Goal: Find specific page/section: Find specific page/section

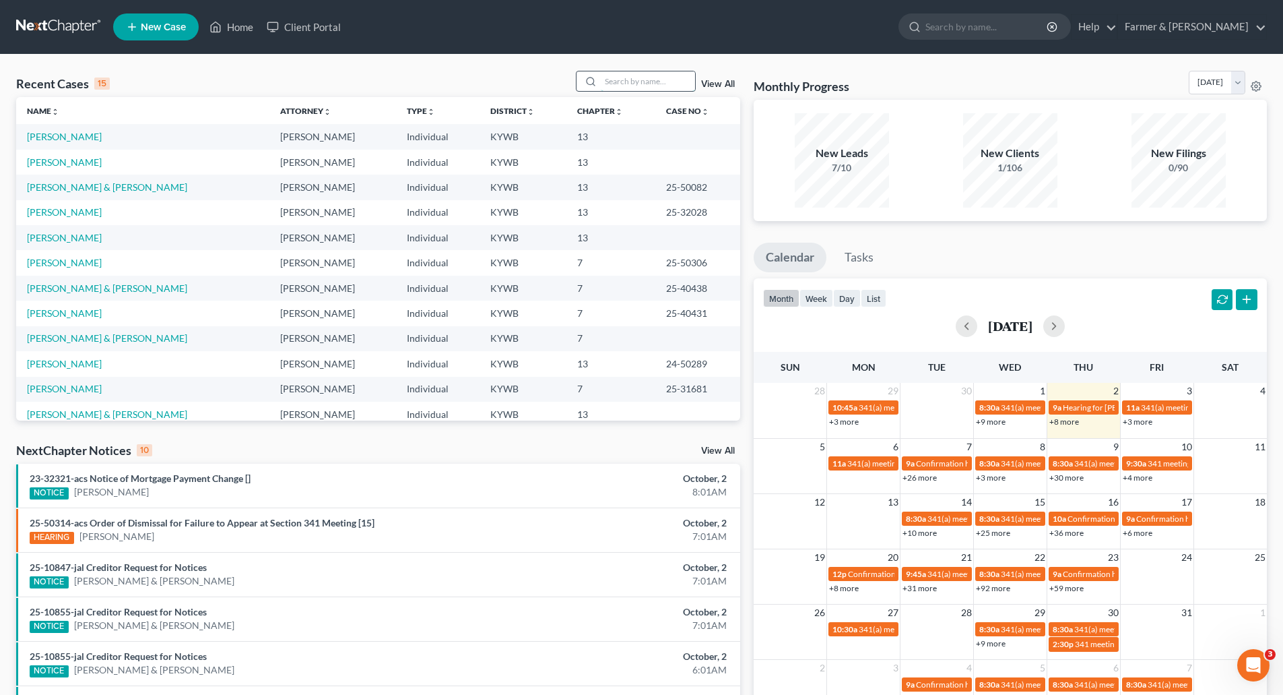
click at [620, 76] on input "search" at bounding box center [648, 81] width 94 height 20
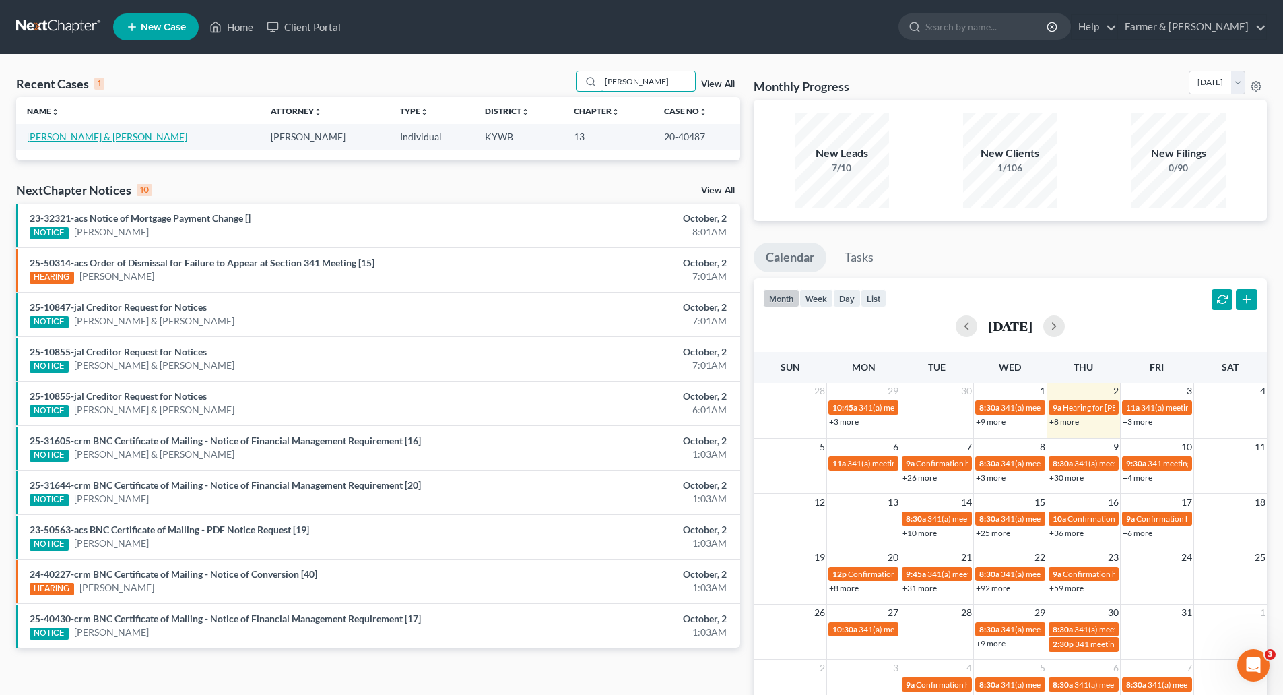
type input "bobby watson"
click at [36, 133] on link "[PERSON_NAME] & [PERSON_NAME]" at bounding box center [107, 136] width 160 height 11
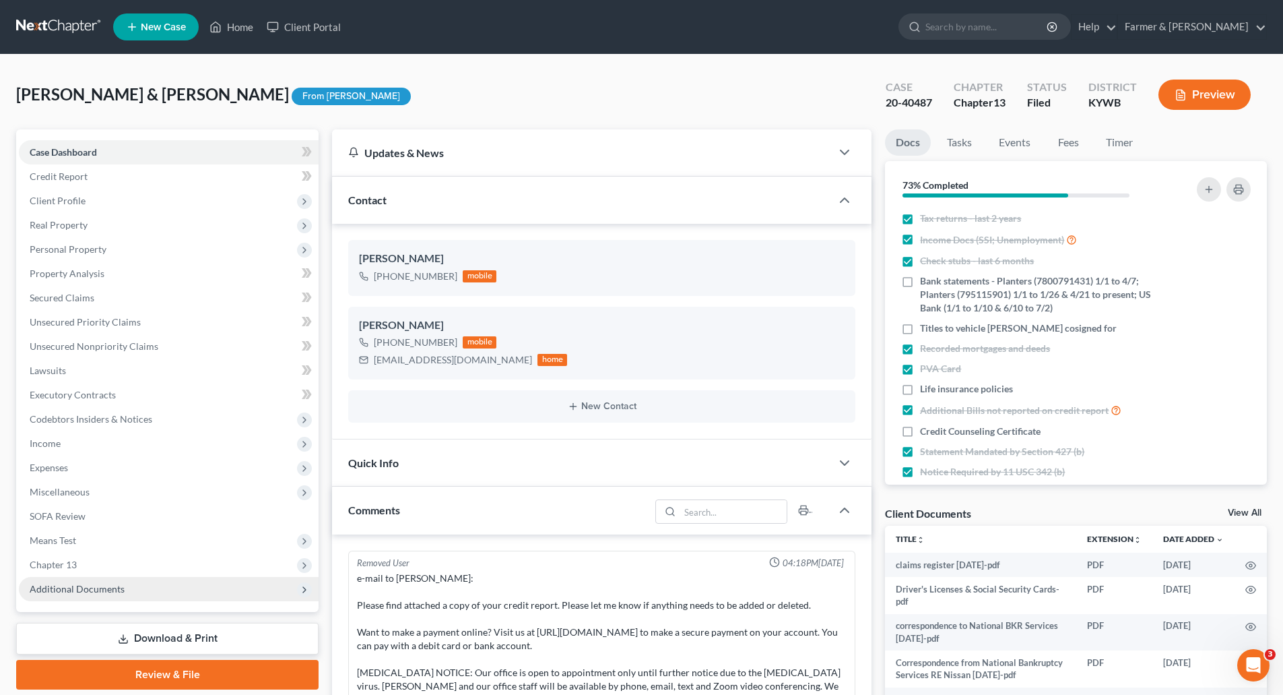
scroll to position [2078, 0]
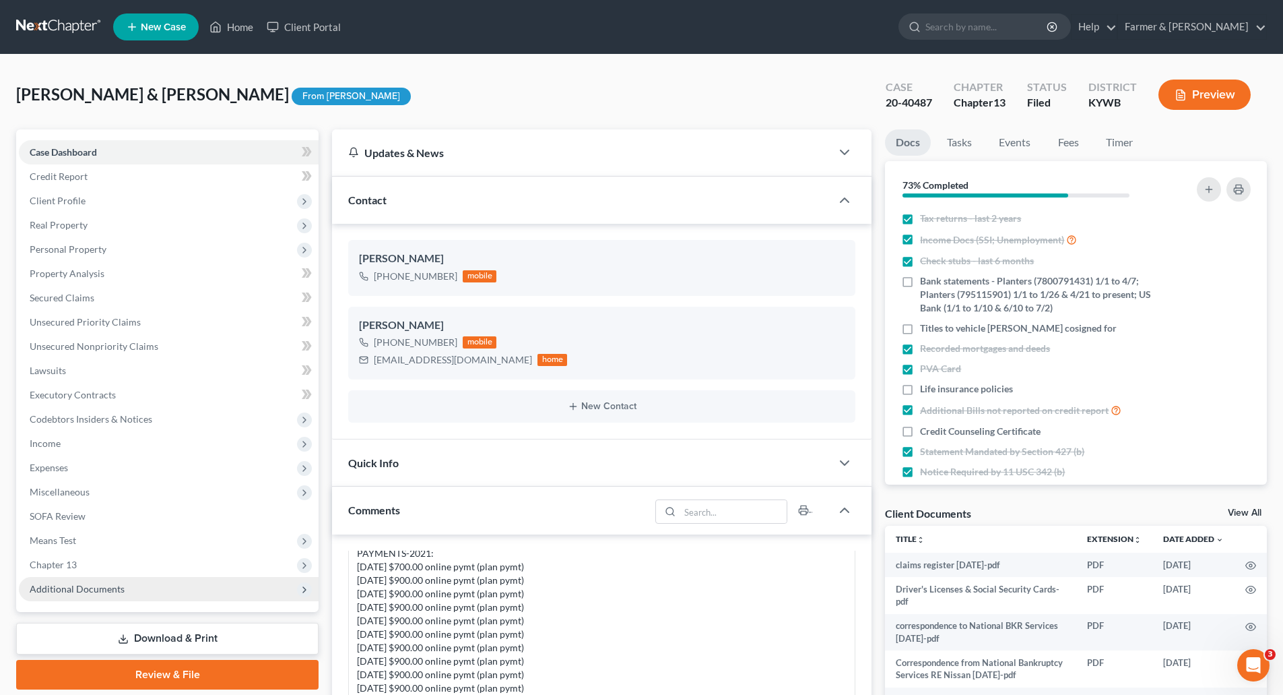
click at [94, 587] on span "Additional Documents" at bounding box center [77, 588] width 95 height 11
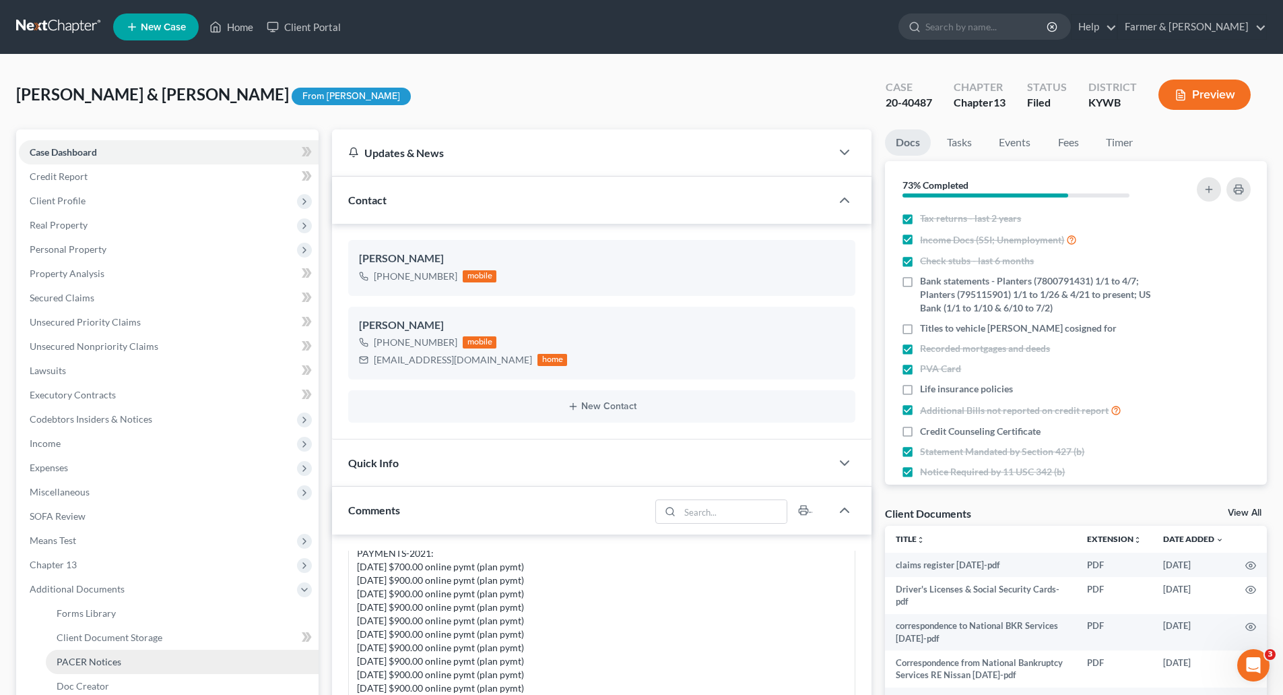
click at [92, 660] on span "PACER Notices" at bounding box center [89, 660] width 65 height 11
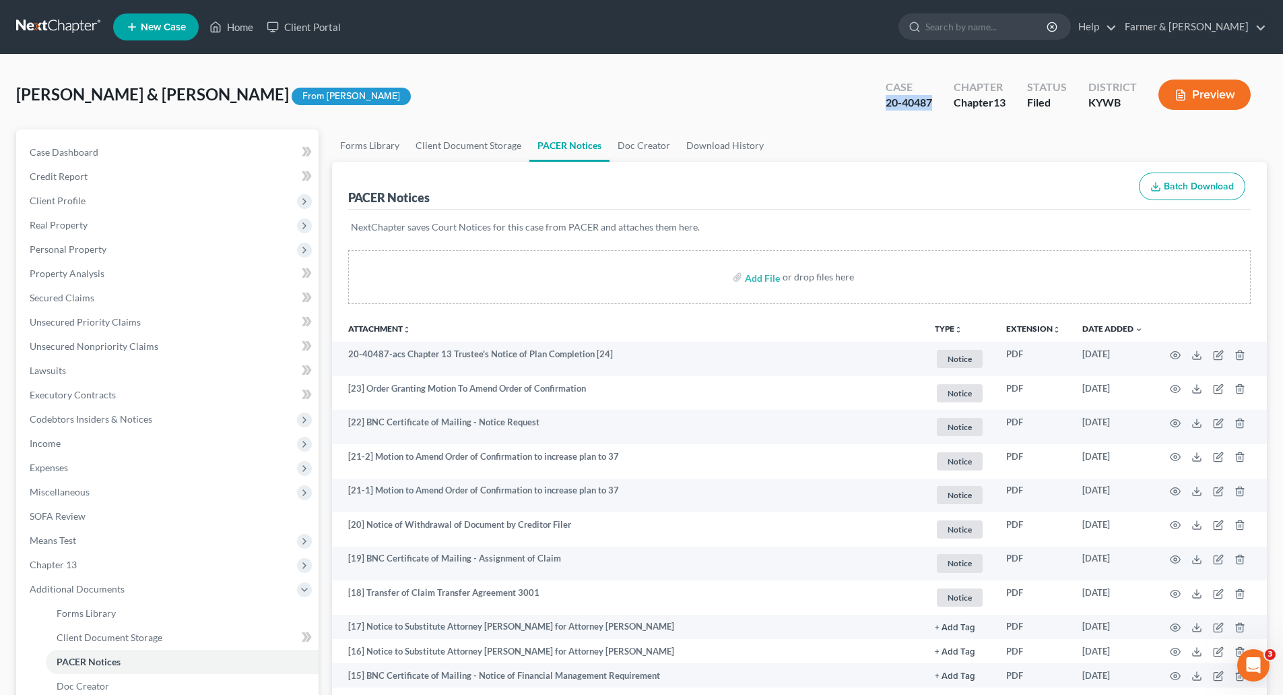
drag, startPoint x: 930, startPoint y: 105, endPoint x: 885, endPoint y: 100, distance: 46.1
click at [886, 100] on div "20-40487" at bounding box center [909, 102] width 46 height 15
click at [44, 13] on nav "Home New Case Client Portal Farmer & Wright elizabeth@farmerwright.com My Accou…" at bounding box center [641, 27] width 1283 height 54
click at [45, 24] on link at bounding box center [59, 27] width 86 height 24
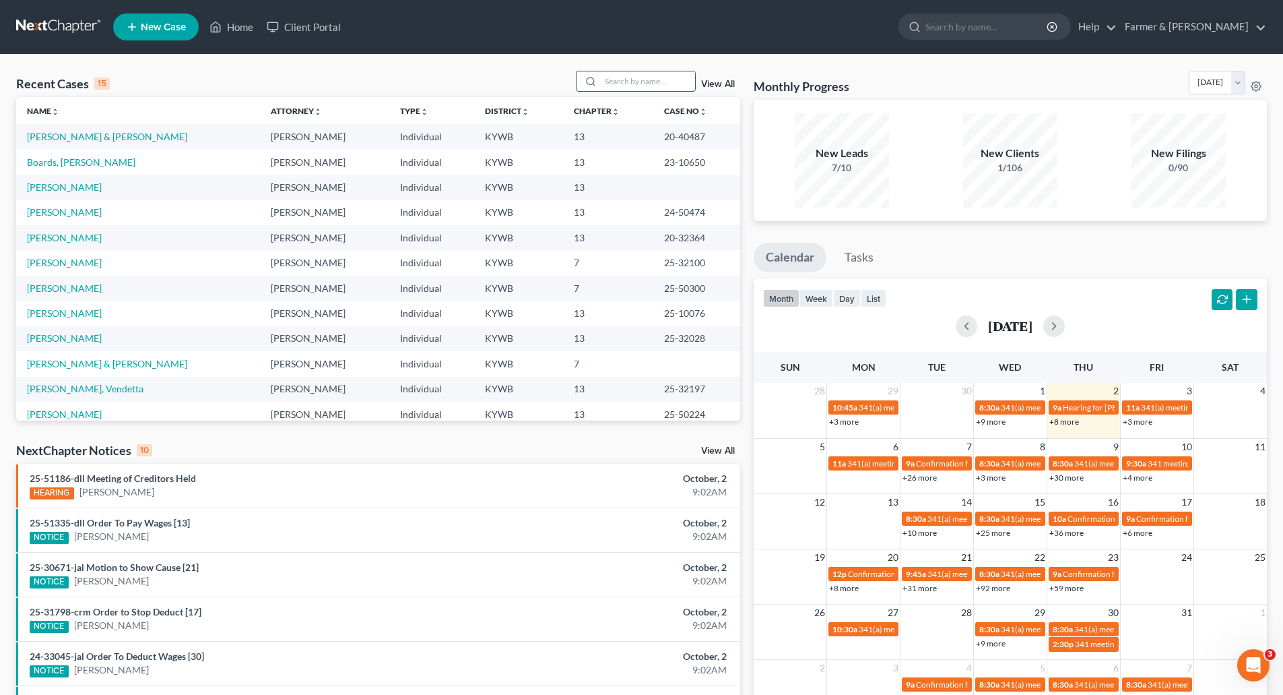
click at [661, 77] on input "search" at bounding box center [648, 81] width 94 height 20
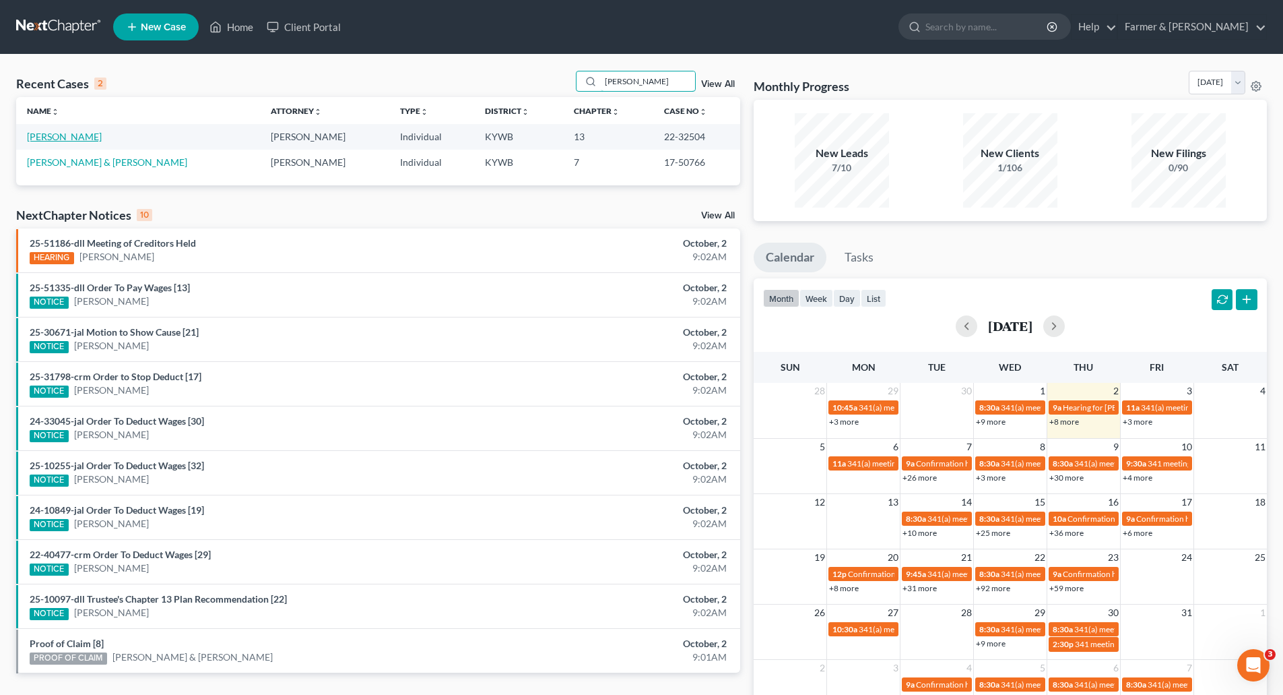
type input "[PERSON_NAME]"
click at [66, 139] on link "[PERSON_NAME]" at bounding box center [64, 136] width 75 height 11
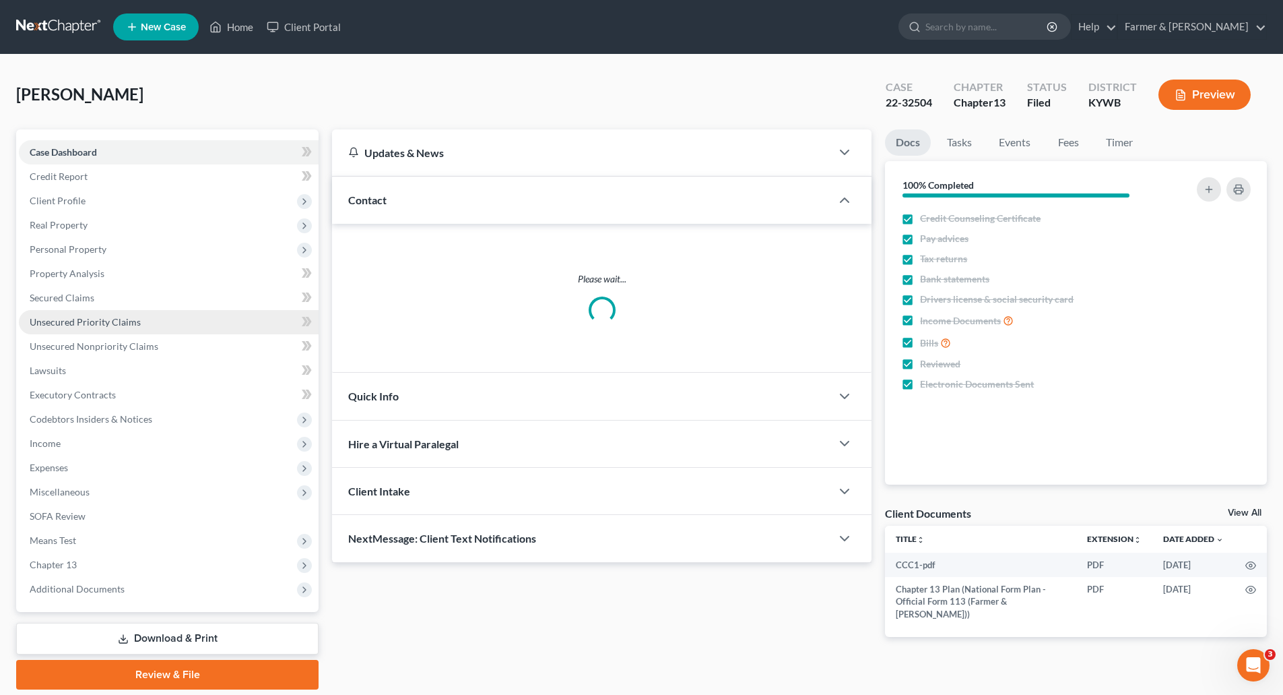
click at [73, 318] on span "Unsecured Priority Claims" at bounding box center [85, 321] width 111 height 11
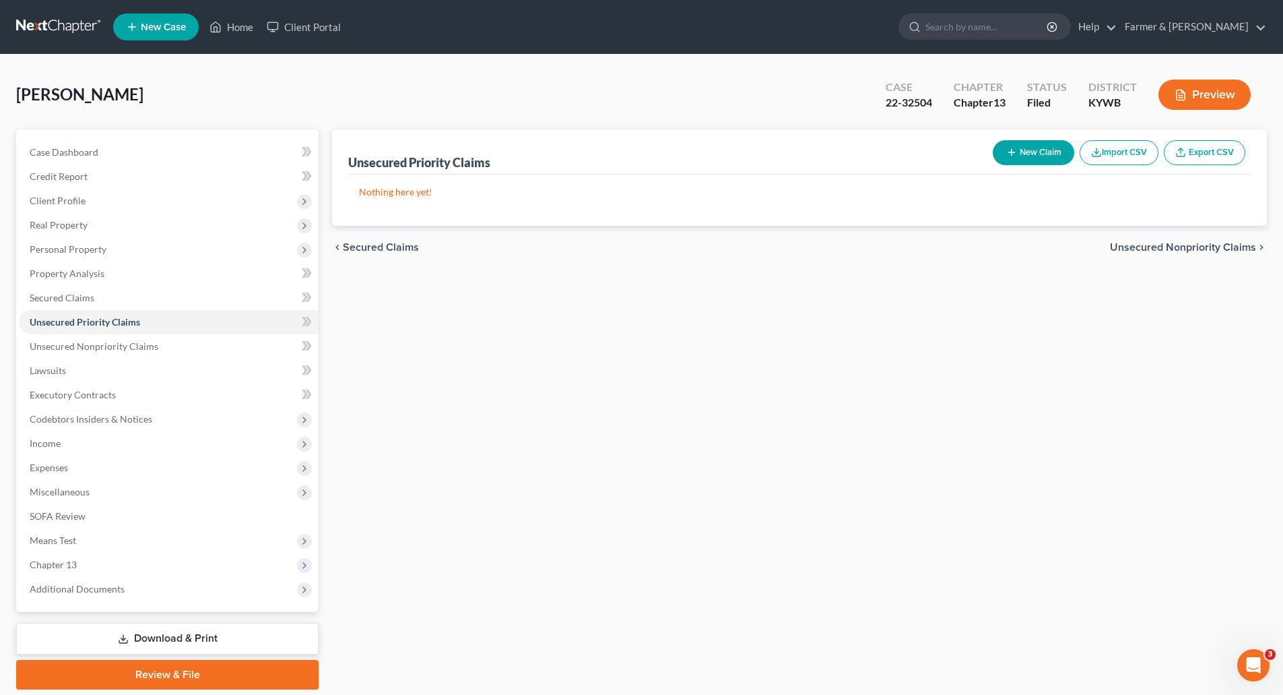
click at [74, 32] on link at bounding box center [59, 27] width 86 height 24
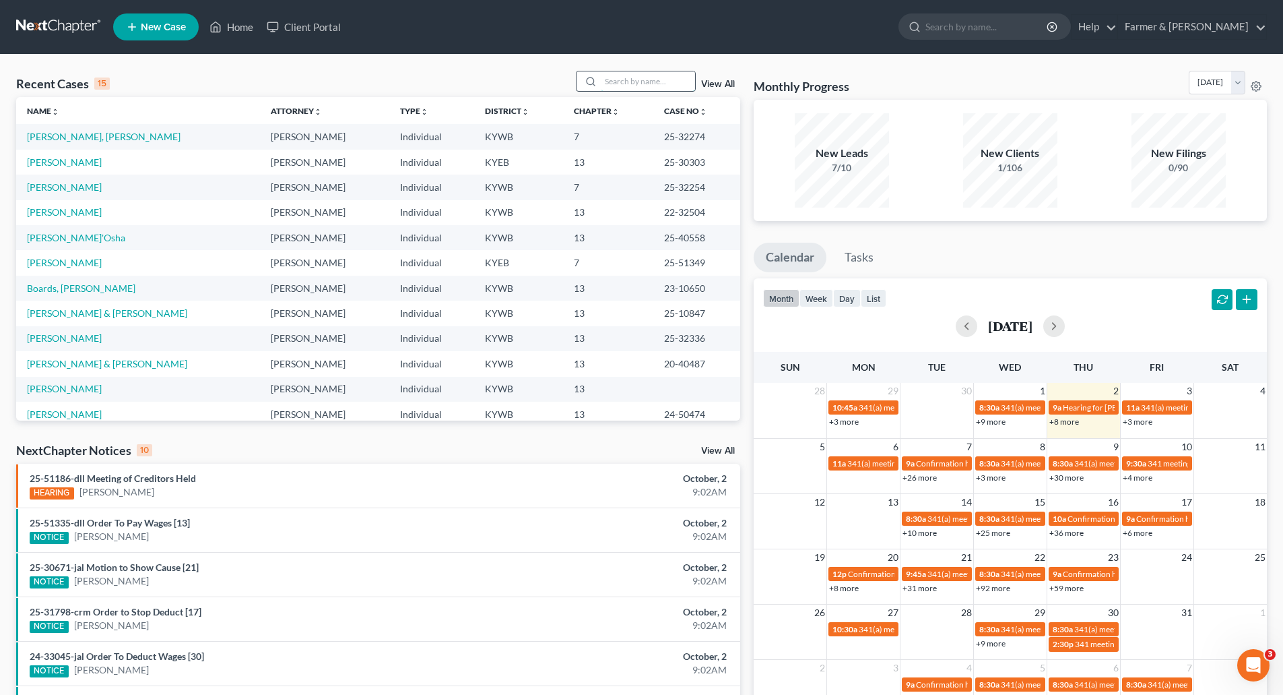
click at [619, 85] on input "search" at bounding box center [648, 81] width 94 height 20
paste input "20-31456"
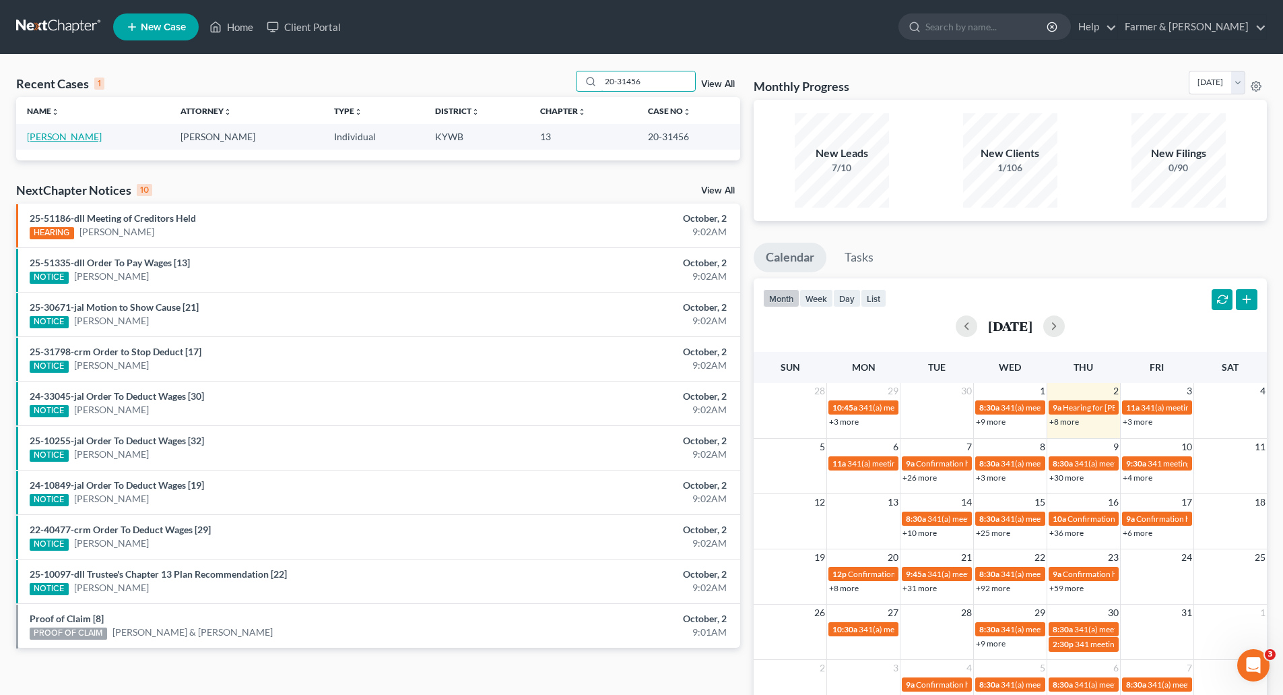
type input "20-31456"
click at [77, 137] on link "Flournoy, Charles" at bounding box center [64, 136] width 75 height 11
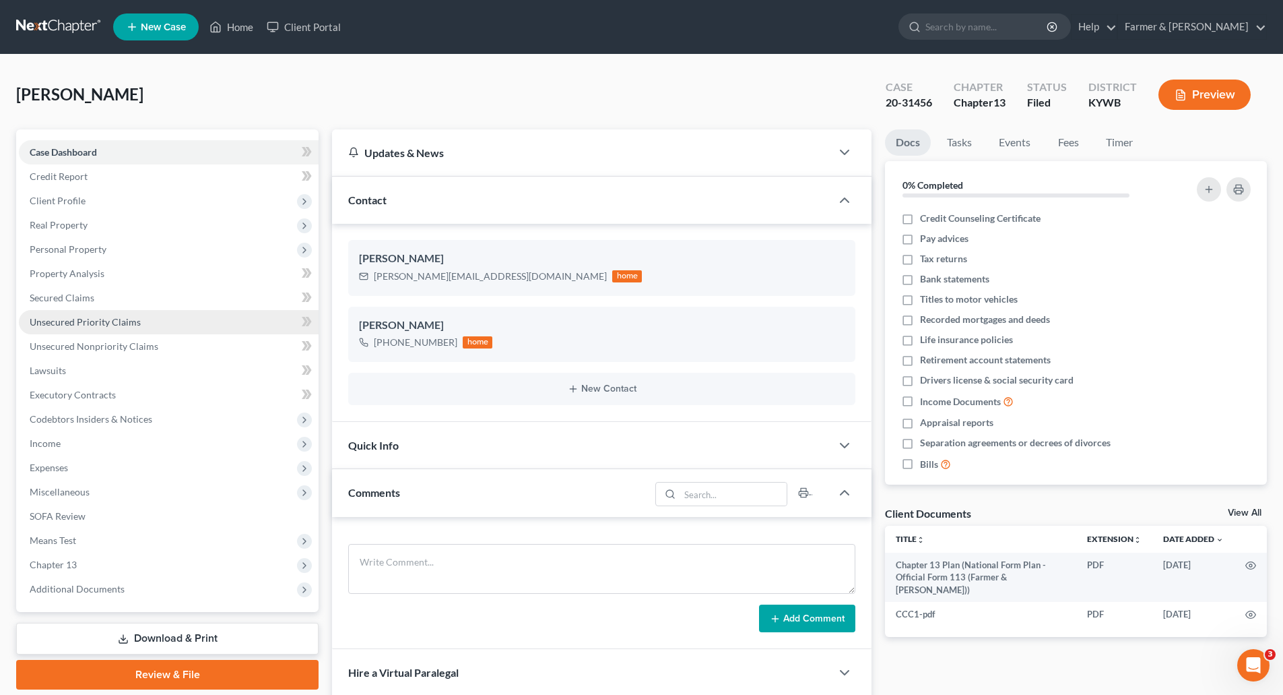
click at [82, 320] on span "Unsecured Priority Claims" at bounding box center [85, 321] width 111 height 11
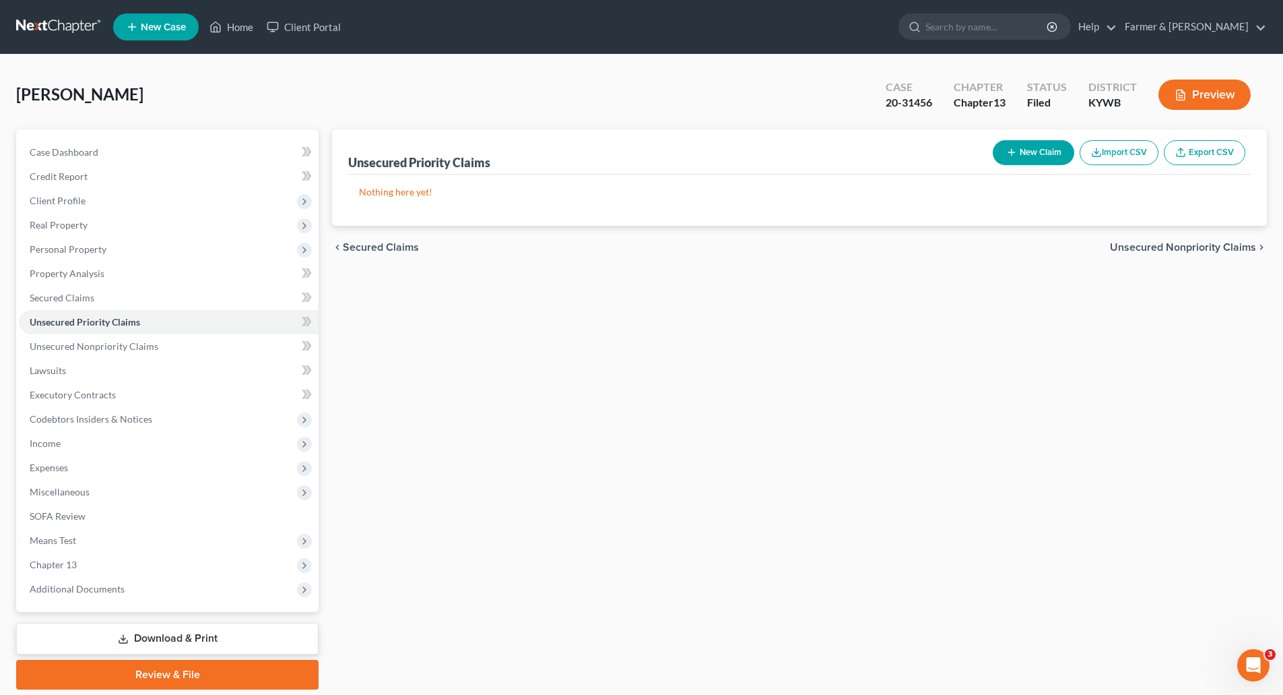
click at [34, 25] on link at bounding box center [59, 27] width 86 height 24
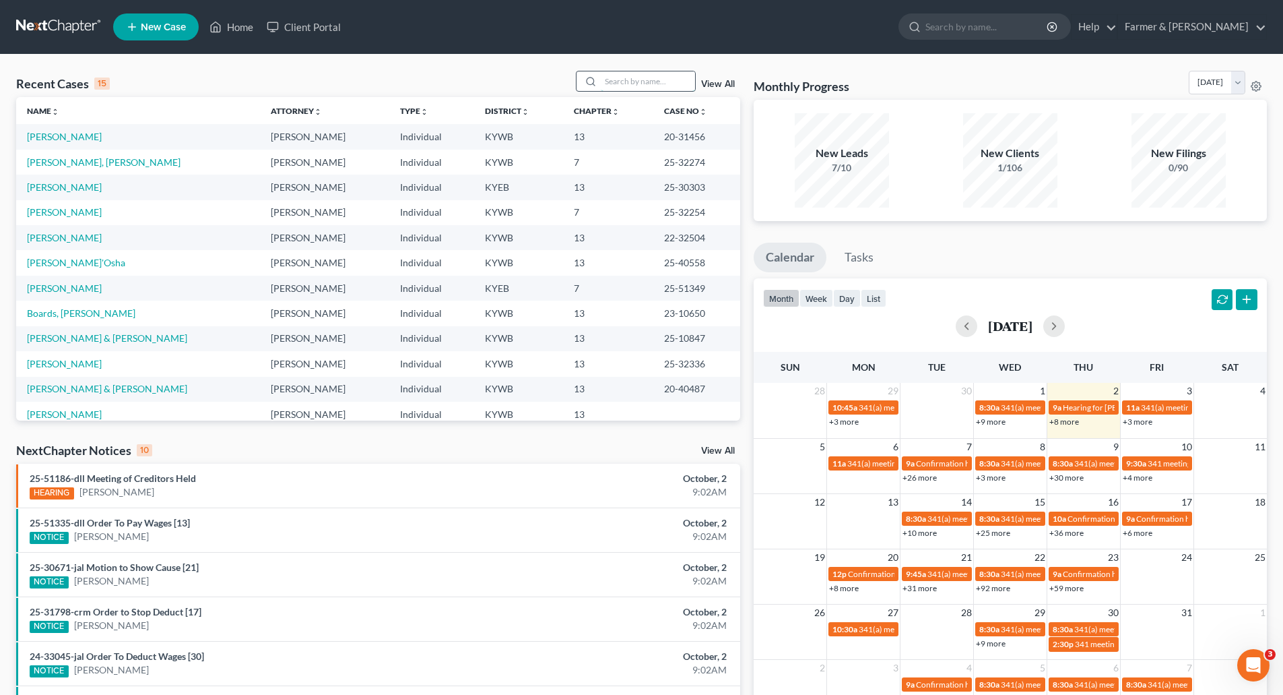
click at [618, 82] on input "search" at bounding box center [648, 81] width 94 height 20
paste input "20-50487"
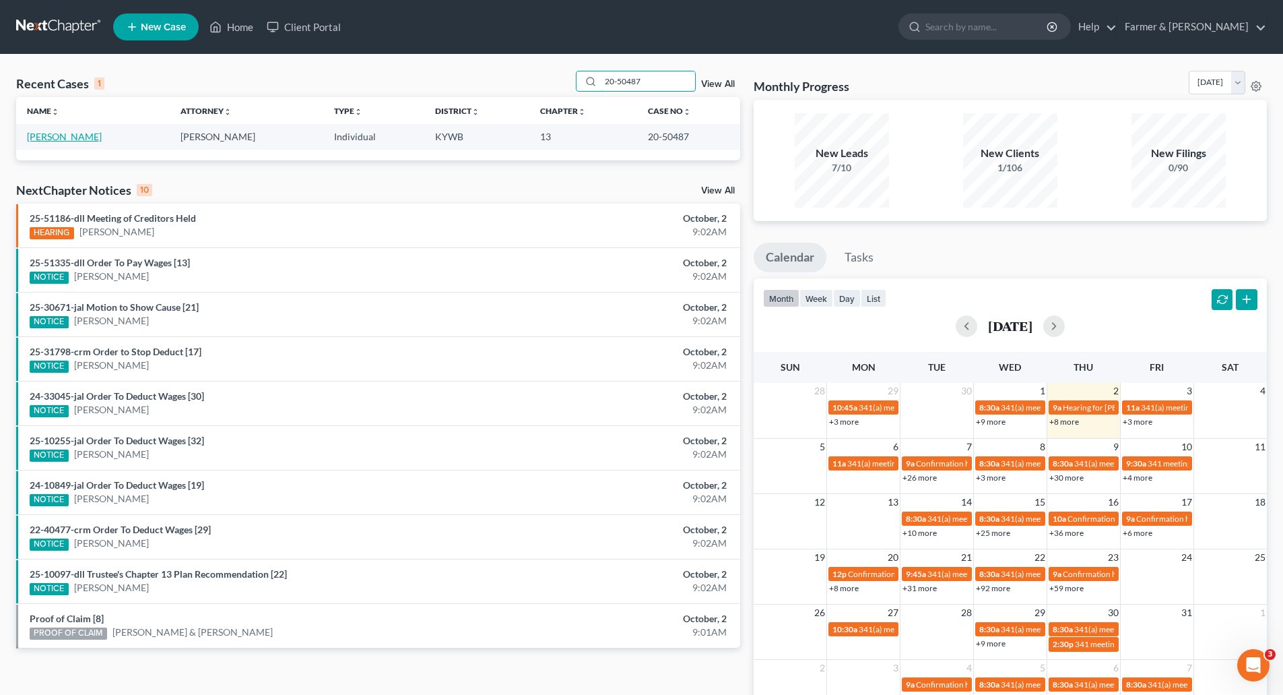
type input "20-50487"
click at [45, 138] on link "Chester, Sadie" at bounding box center [64, 136] width 75 height 11
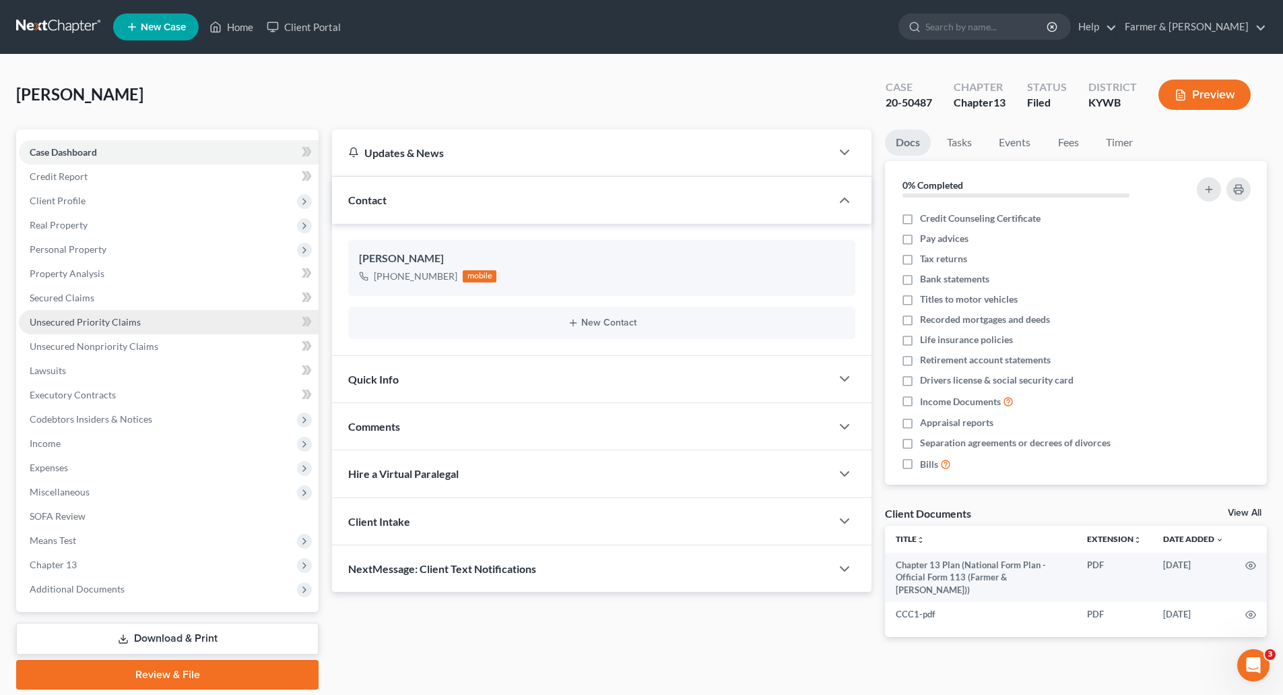
click at [77, 320] on span "Unsecured Priority Claims" at bounding box center [85, 321] width 111 height 11
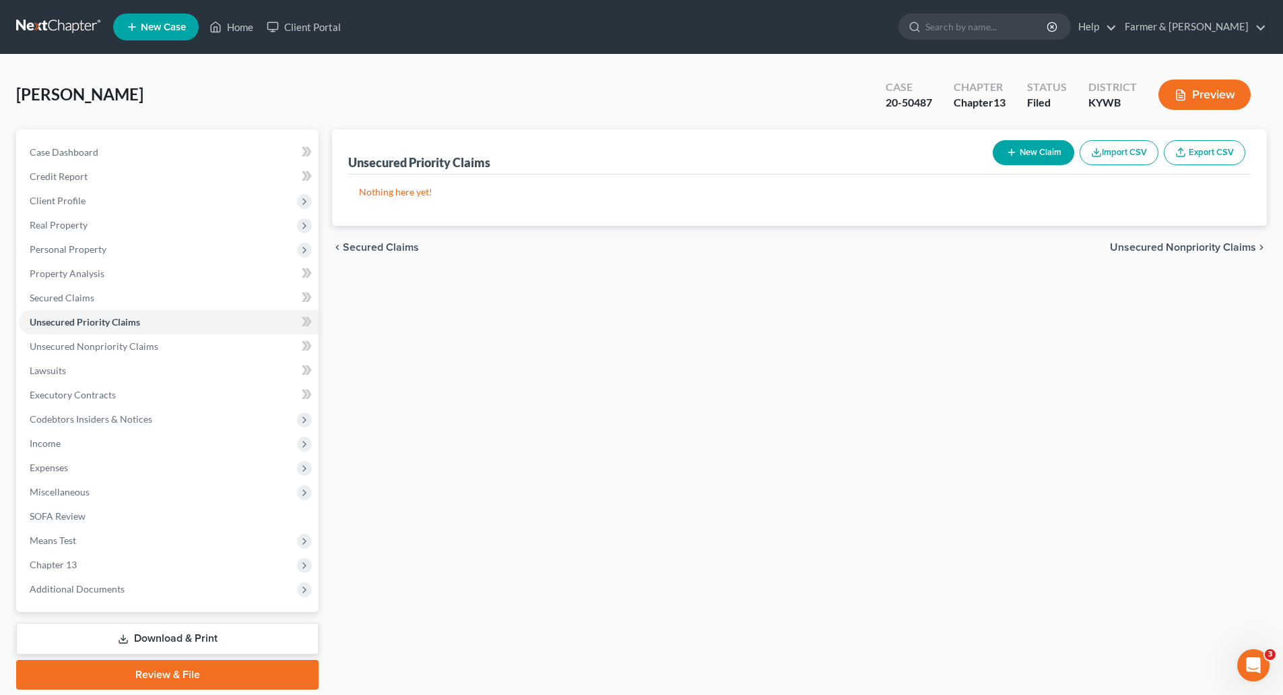
click at [43, 30] on link at bounding box center [59, 27] width 86 height 24
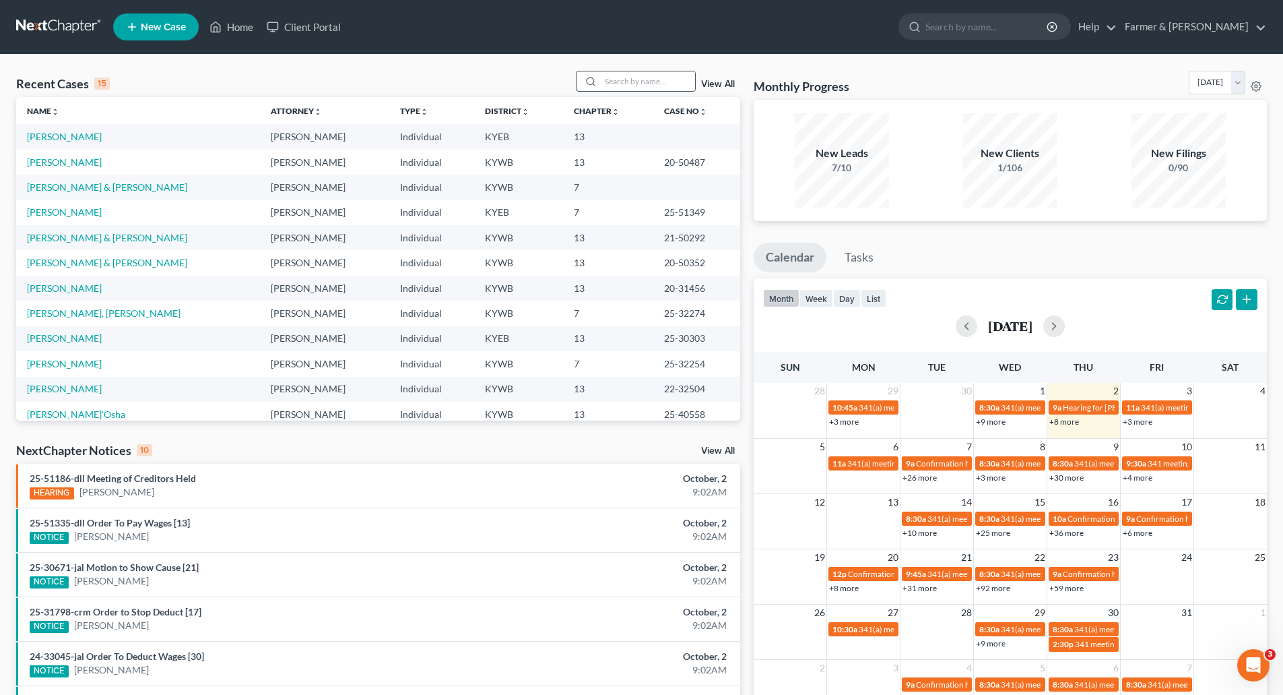
click at [667, 72] on input "search" at bounding box center [648, 81] width 94 height 20
paste input "22-30492"
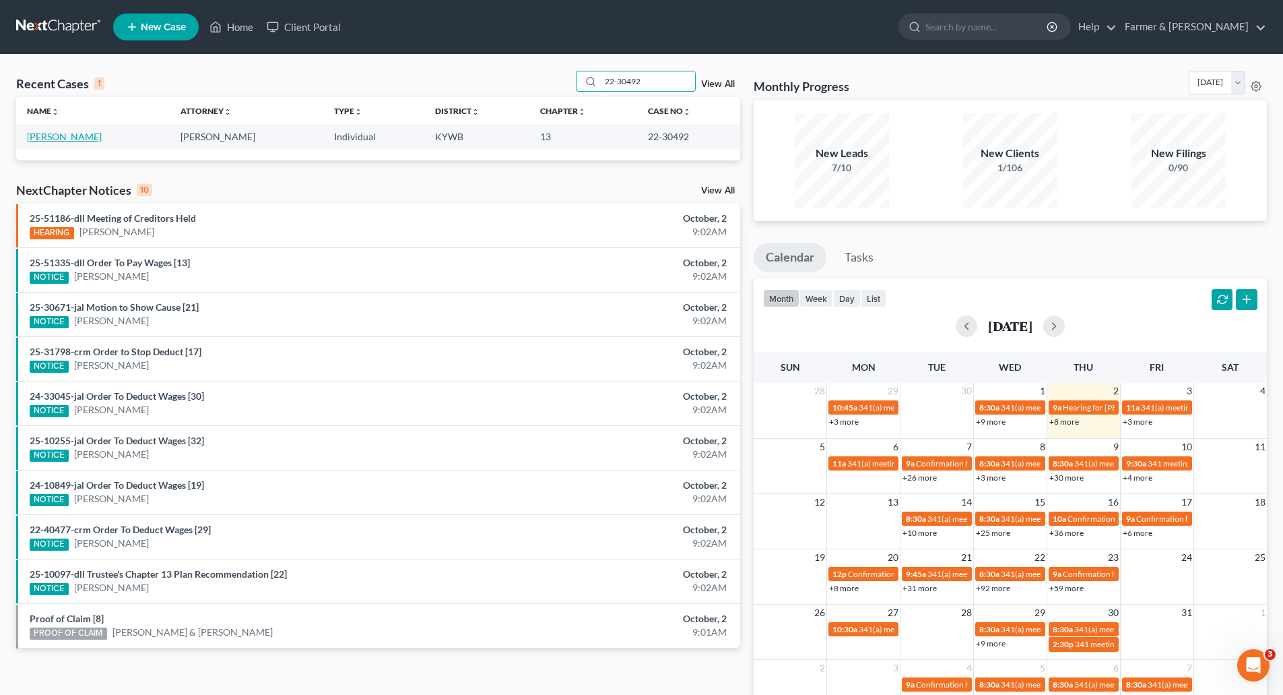
type input "22-30492"
click at [56, 135] on link "[PERSON_NAME]" at bounding box center [64, 136] width 75 height 11
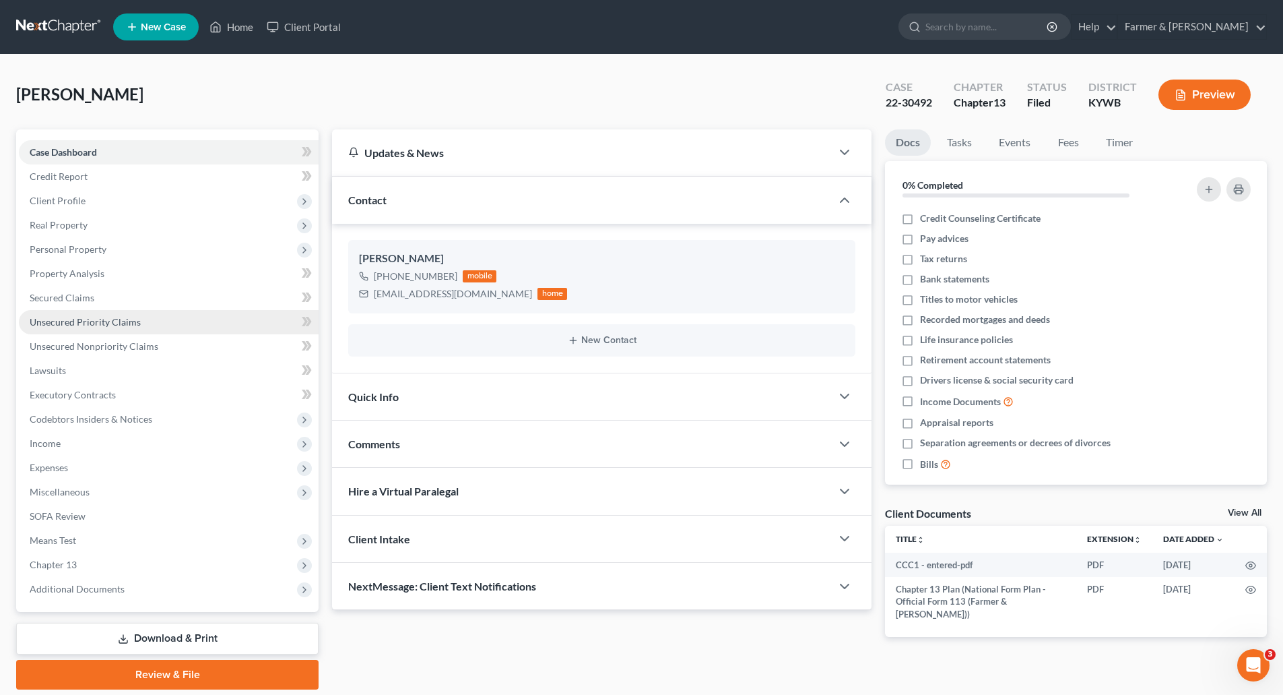
click at [53, 321] on span "Unsecured Priority Claims" at bounding box center [85, 321] width 111 height 11
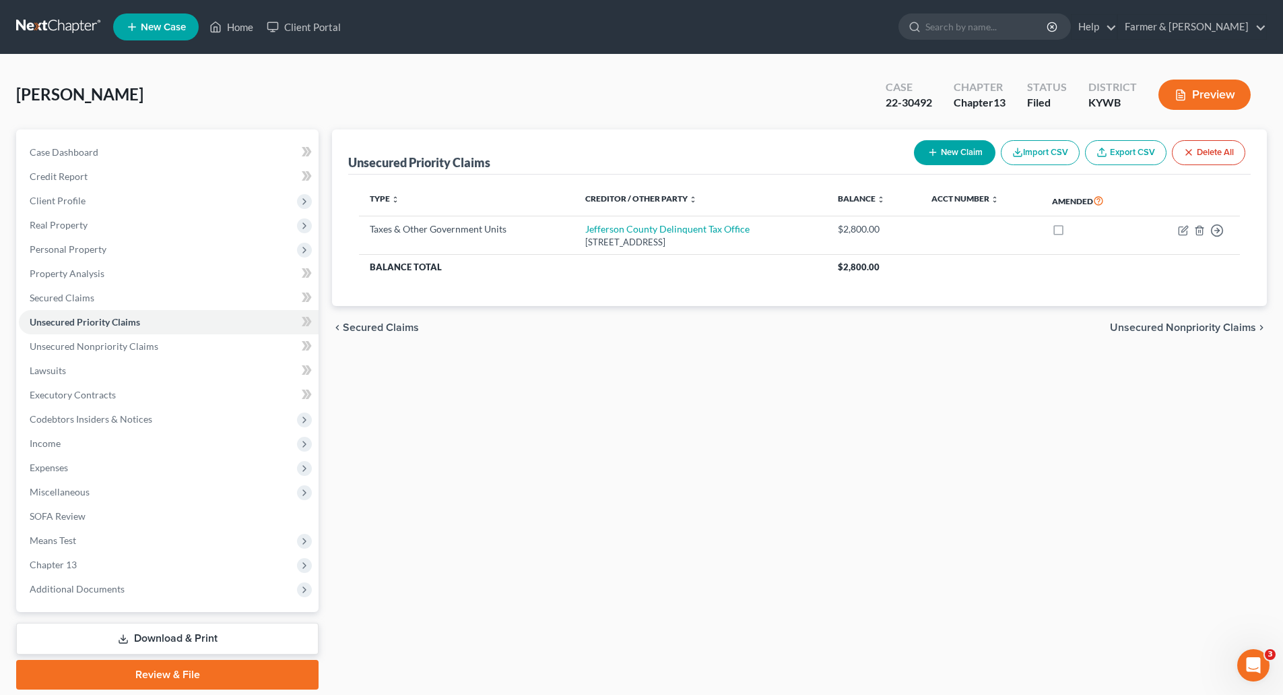
click at [38, 18] on link at bounding box center [59, 27] width 86 height 24
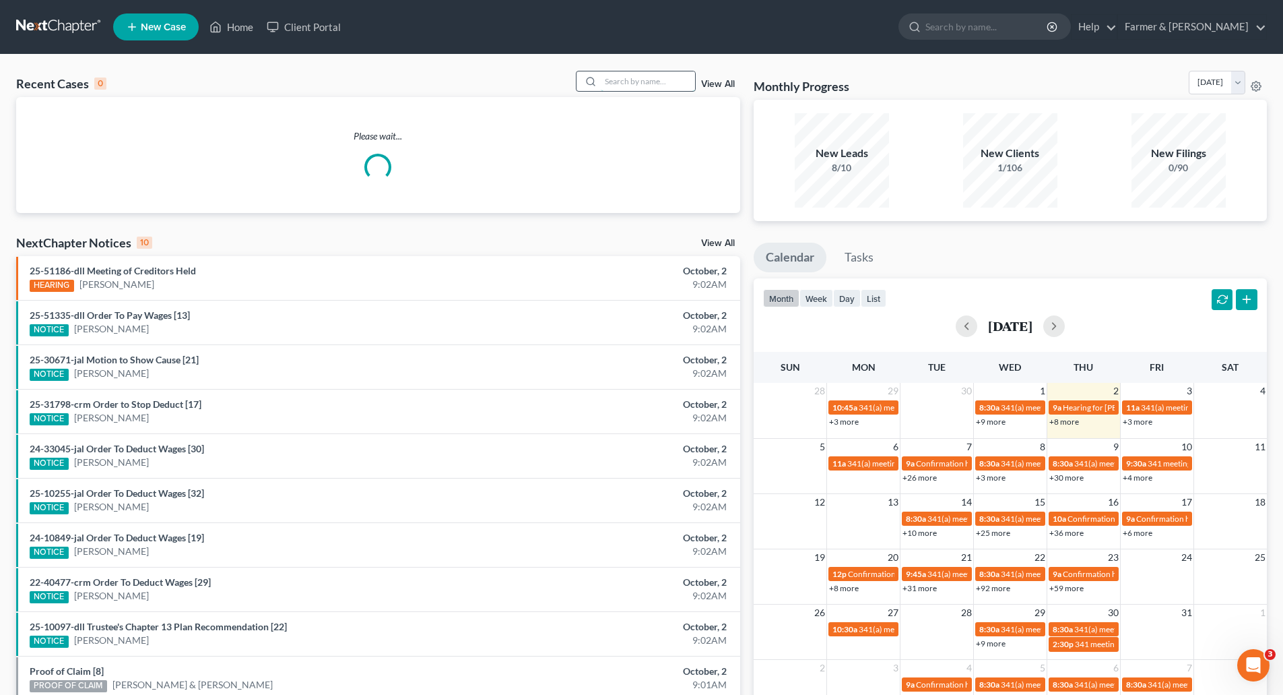
click at [611, 86] on input "search" at bounding box center [648, 81] width 94 height 20
paste input "20-50260"
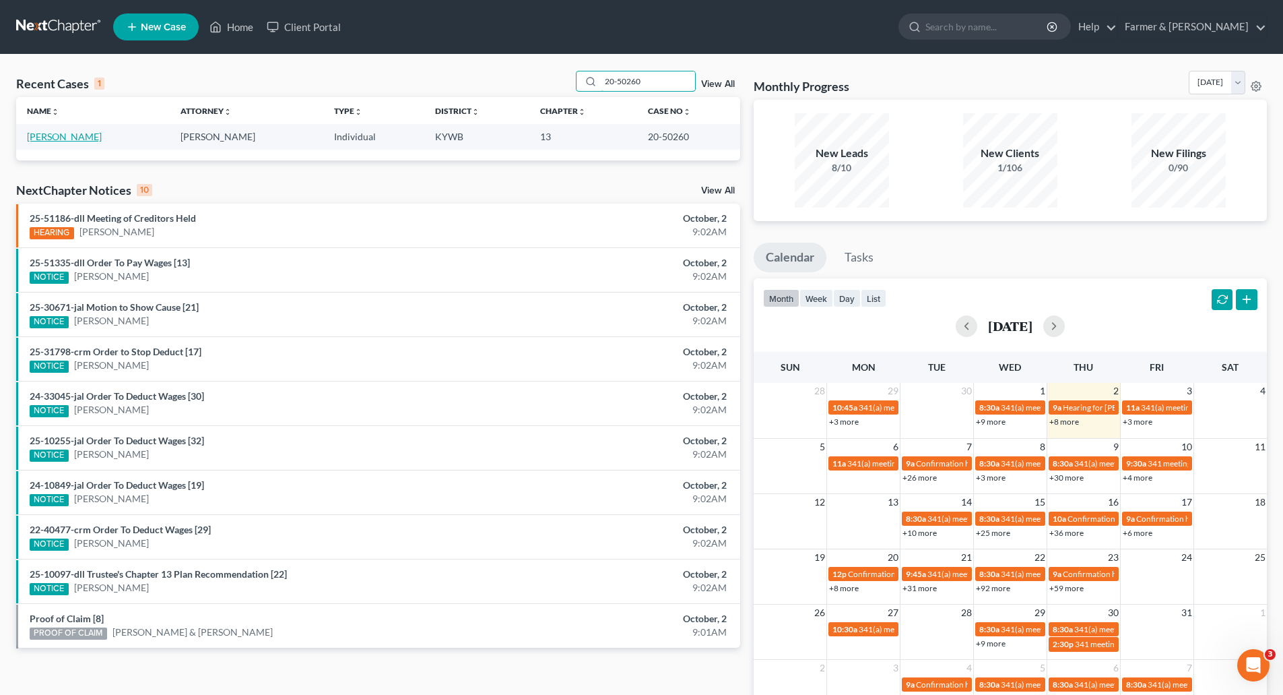
type input "20-50260"
click at [52, 136] on link "[PERSON_NAME]" at bounding box center [64, 136] width 75 height 11
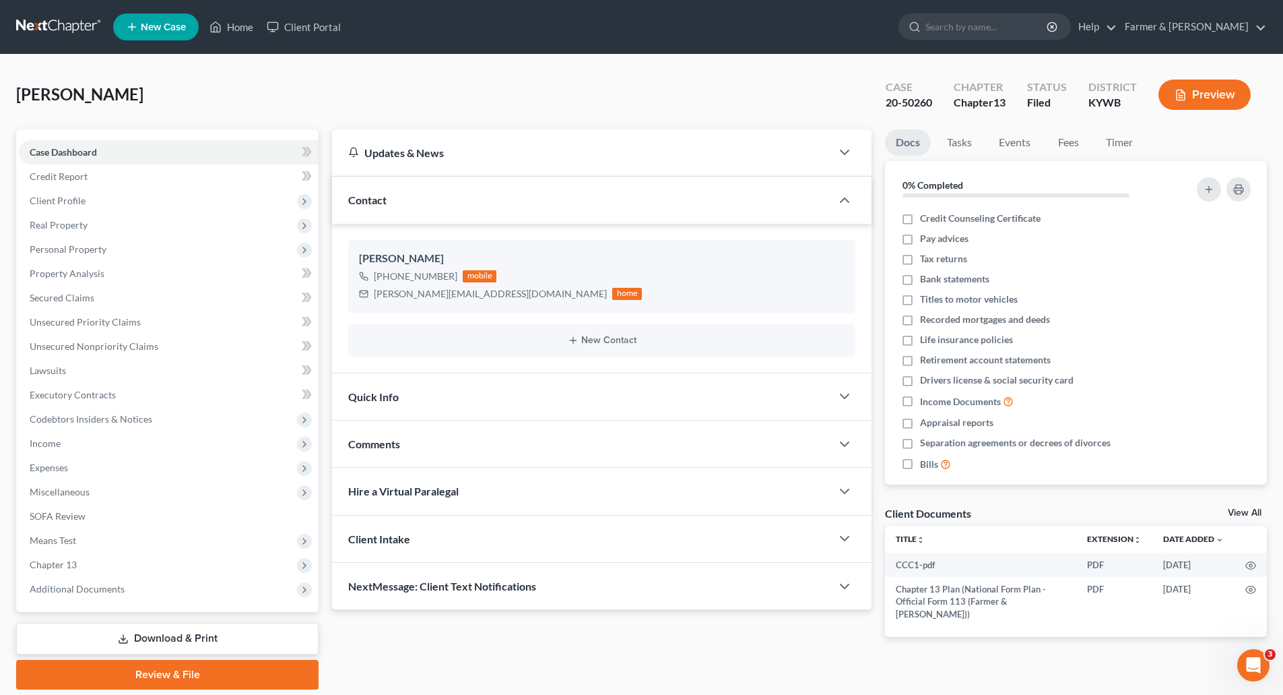
drag, startPoint x: 53, startPoint y: 593, endPoint x: 53, endPoint y: 623, distance: 30.3
click at [53, 593] on span "Additional Documents" at bounding box center [77, 588] width 95 height 11
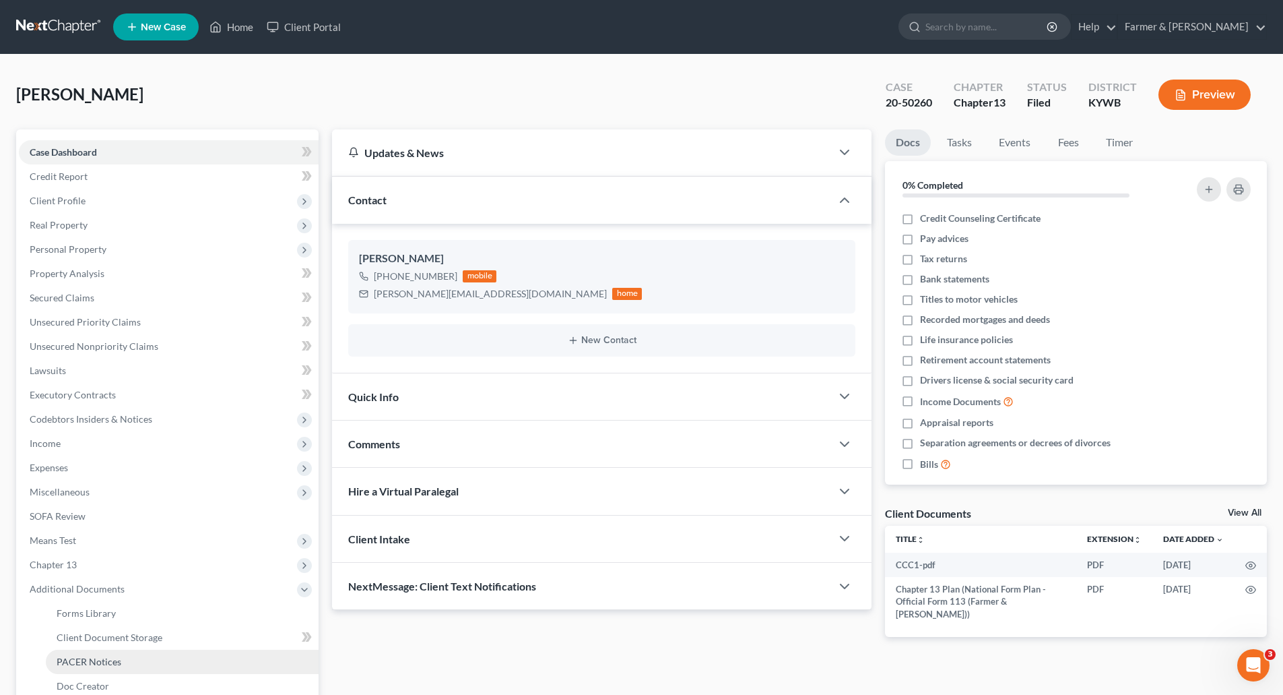
click at [61, 659] on span "PACER Notices" at bounding box center [89, 660] width 65 height 11
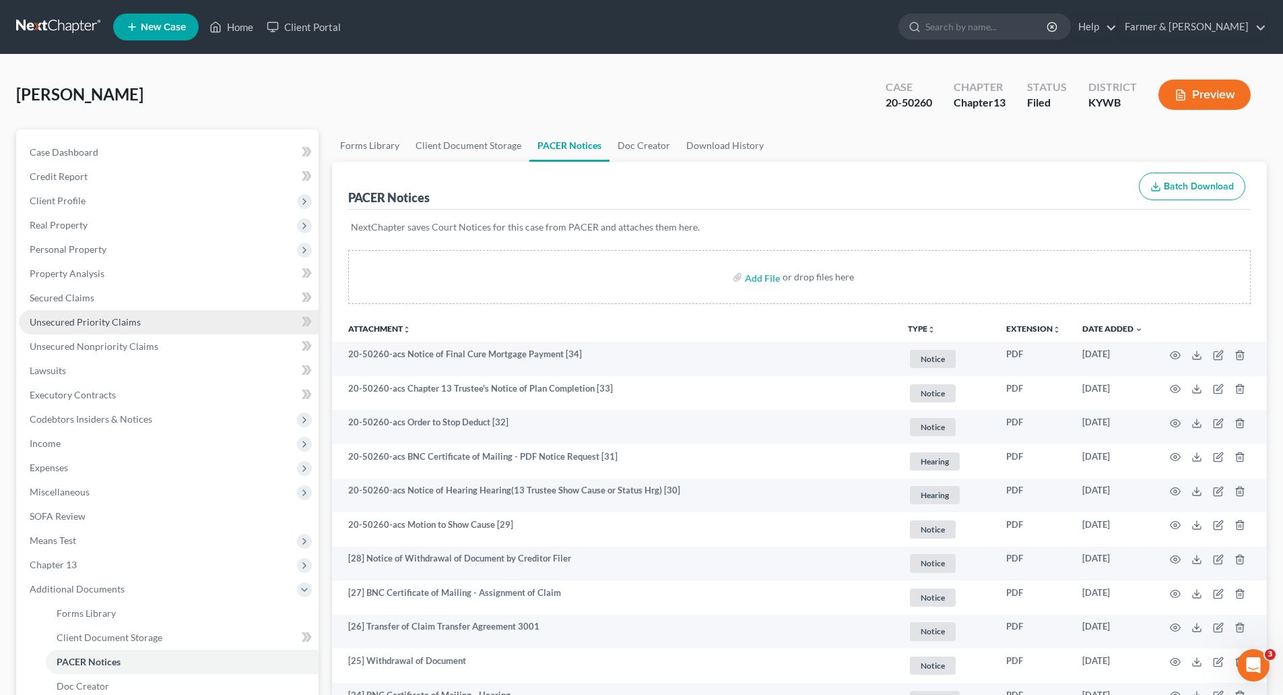
click at [60, 323] on span "Unsecured Priority Claims" at bounding box center [85, 321] width 111 height 11
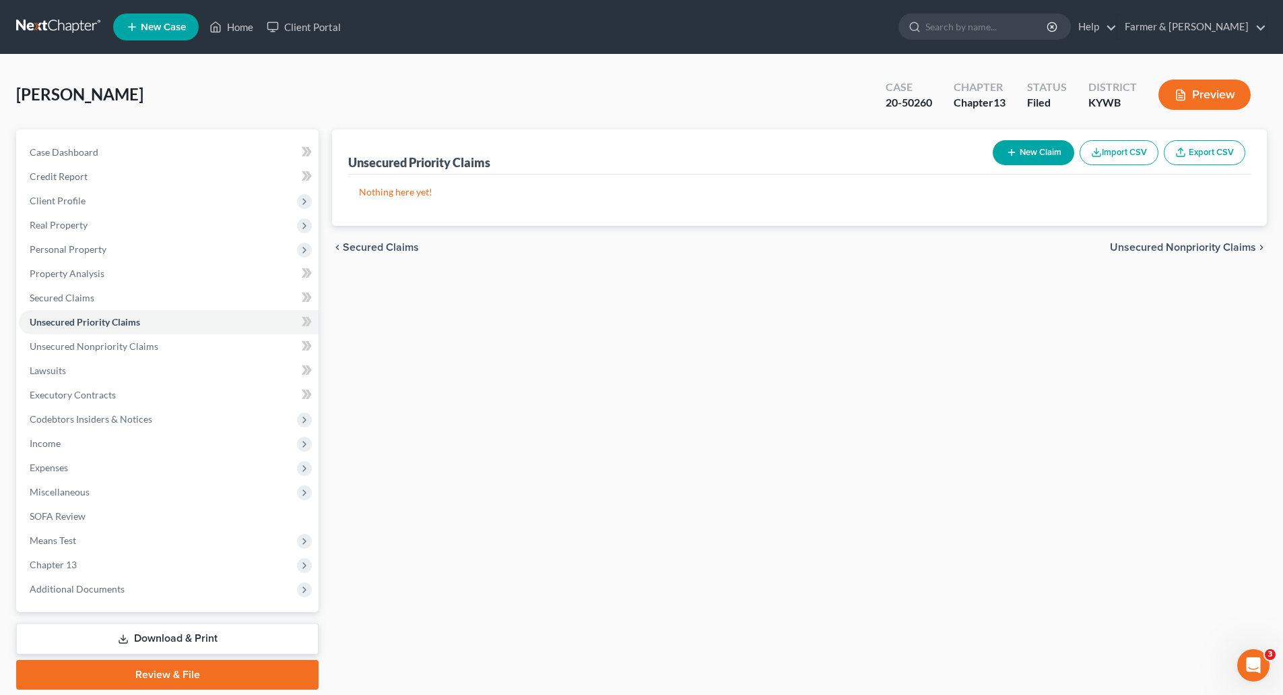
click at [55, 24] on link at bounding box center [59, 27] width 86 height 24
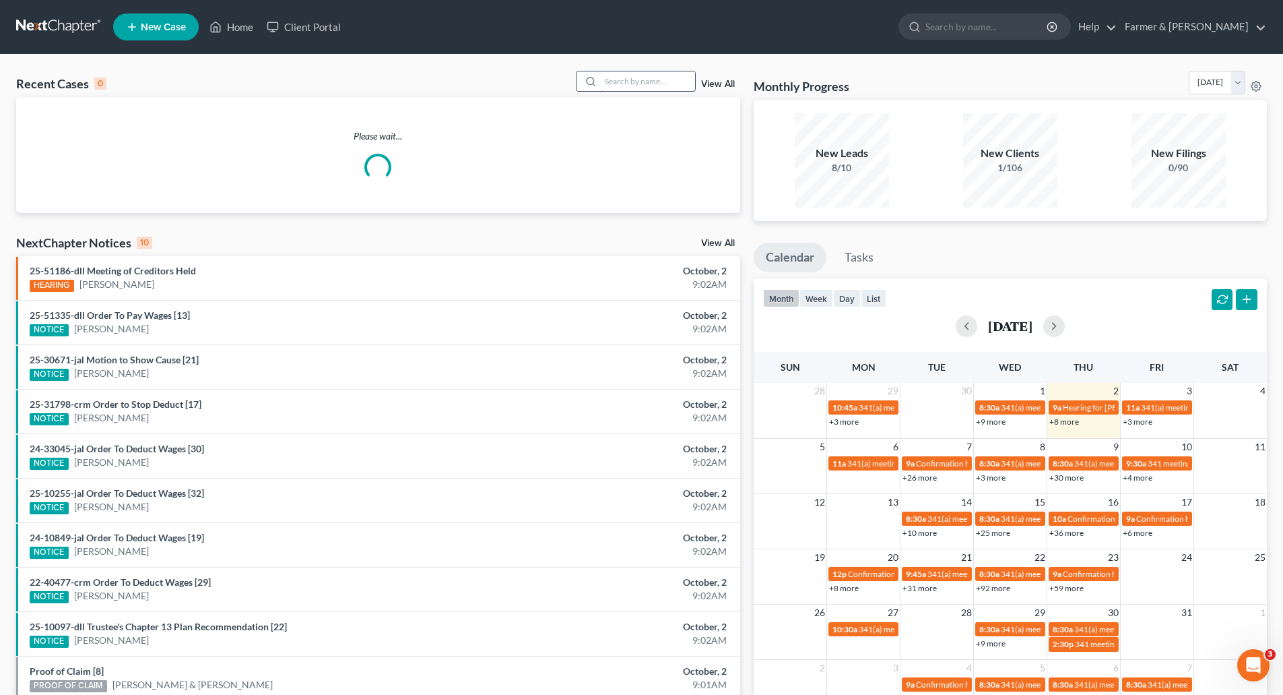
click at [620, 80] on input "search" at bounding box center [648, 81] width 94 height 20
click at [620, 79] on input "search" at bounding box center [648, 81] width 94 height 20
paste input "20-50408"
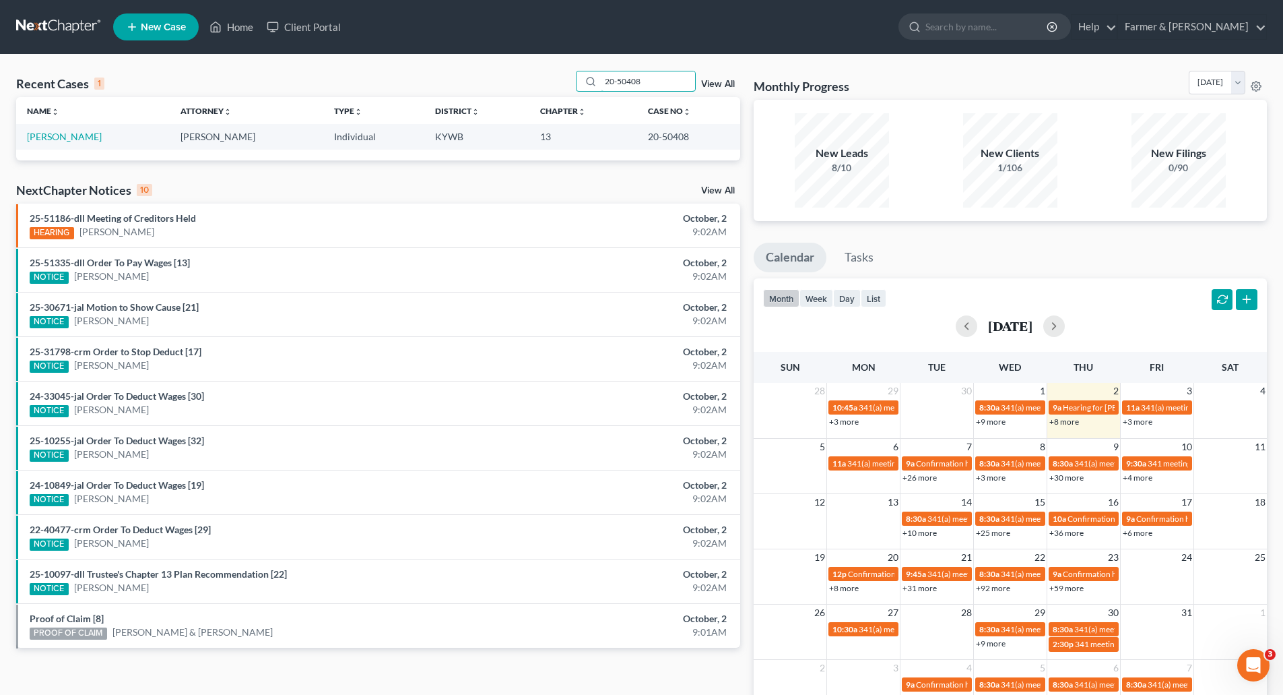
type input "20-50408"
click at [35, 131] on td "[PERSON_NAME]" at bounding box center [93, 136] width 154 height 25
click at [36, 133] on link "[PERSON_NAME]" at bounding box center [64, 136] width 75 height 11
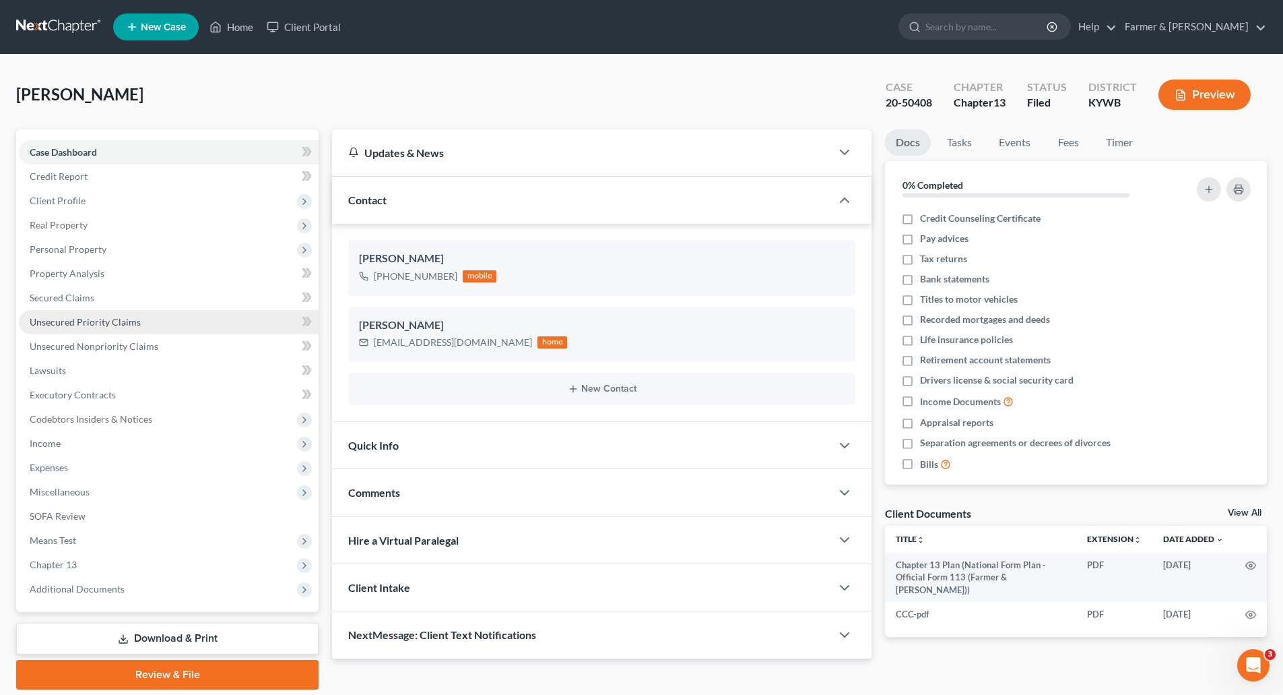
click at [59, 328] on link "Unsecured Priority Claims" at bounding box center [169, 322] width 300 height 24
